Goal: Information Seeking & Learning: Learn about a topic

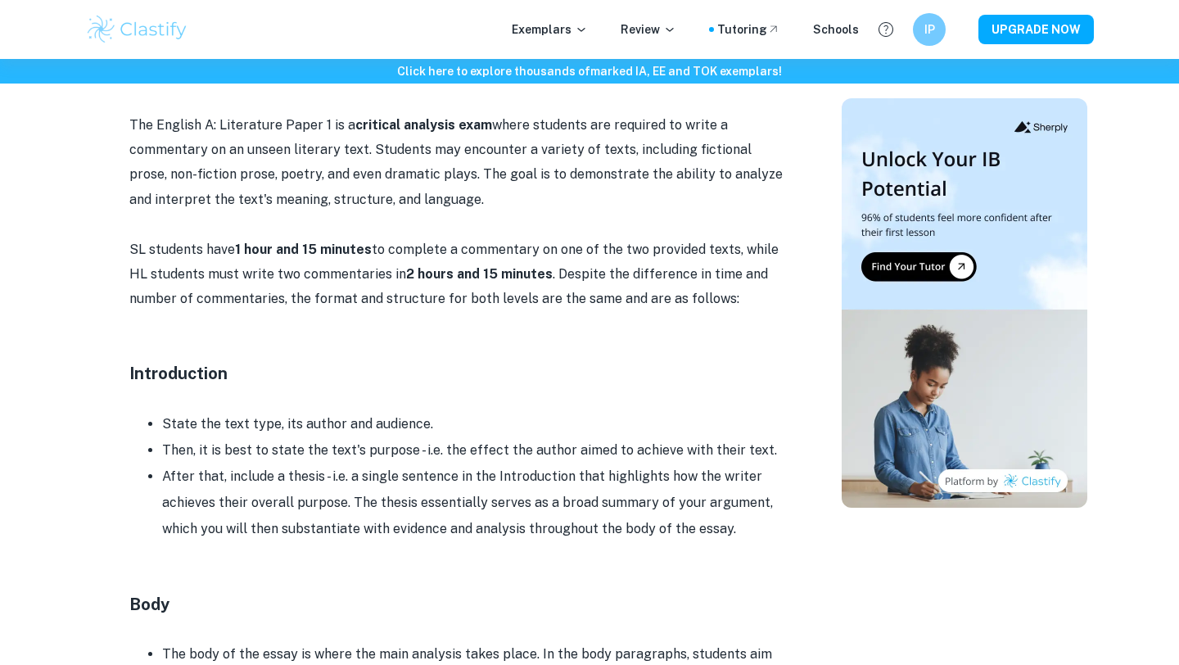
scroll to position [860, 0]
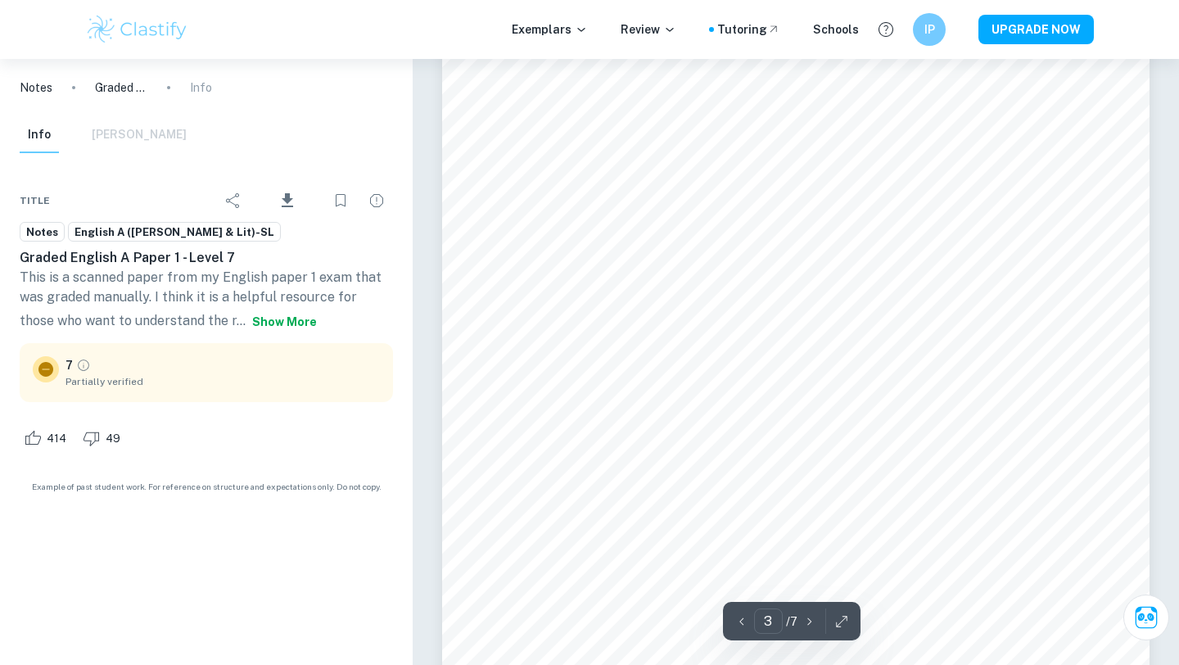
scroll to position [2632, 0]
type input "4"
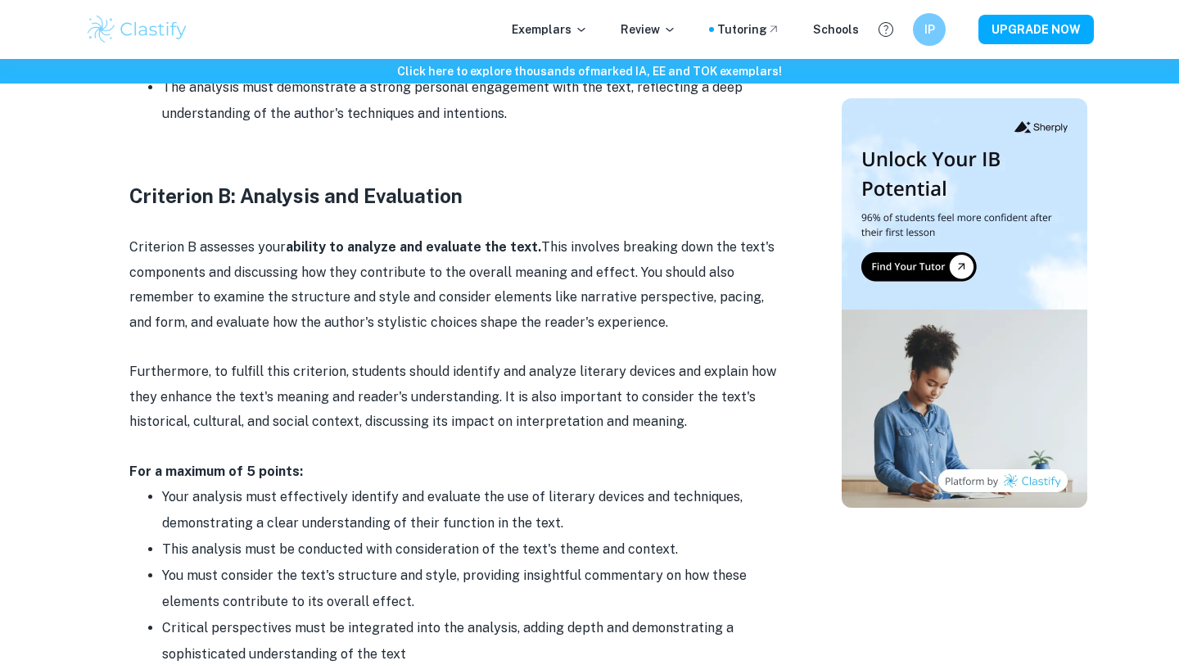
scroll to position [1516, 0]
